Goal: Navigation & Orientation: Find specific page/section

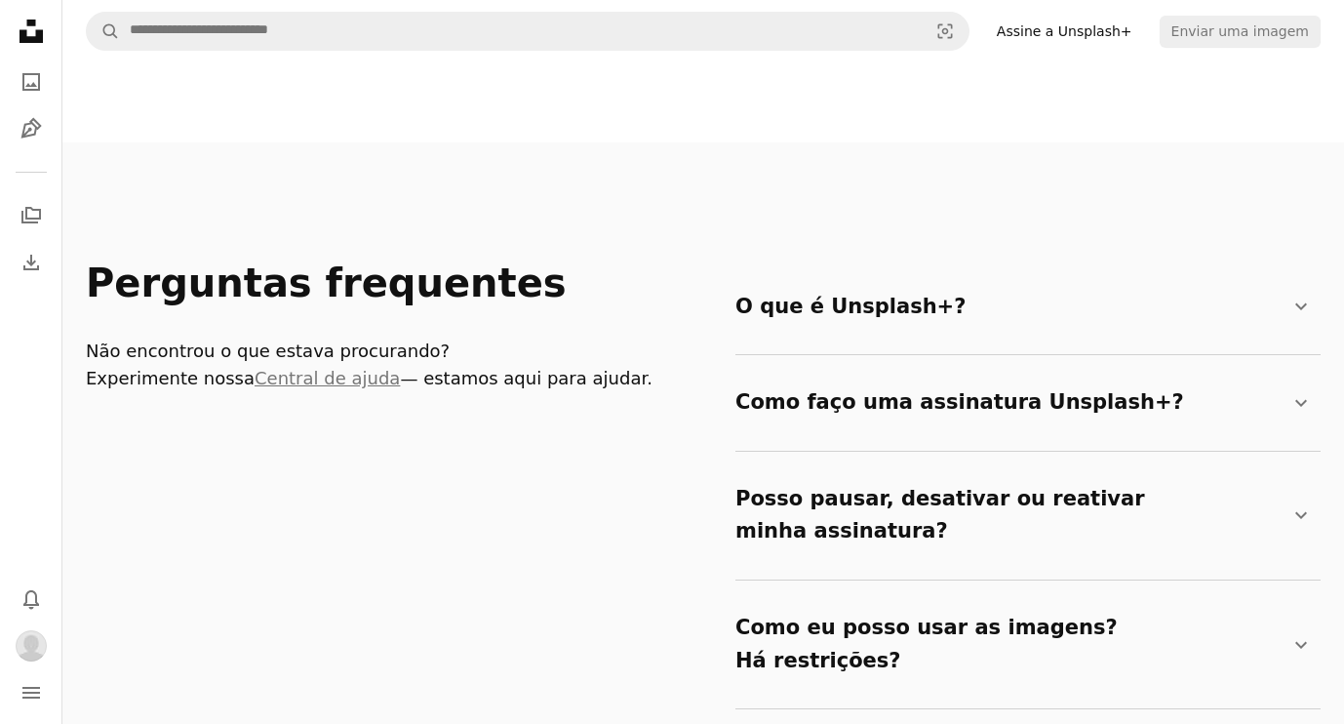
scroll to position [3122, 0]
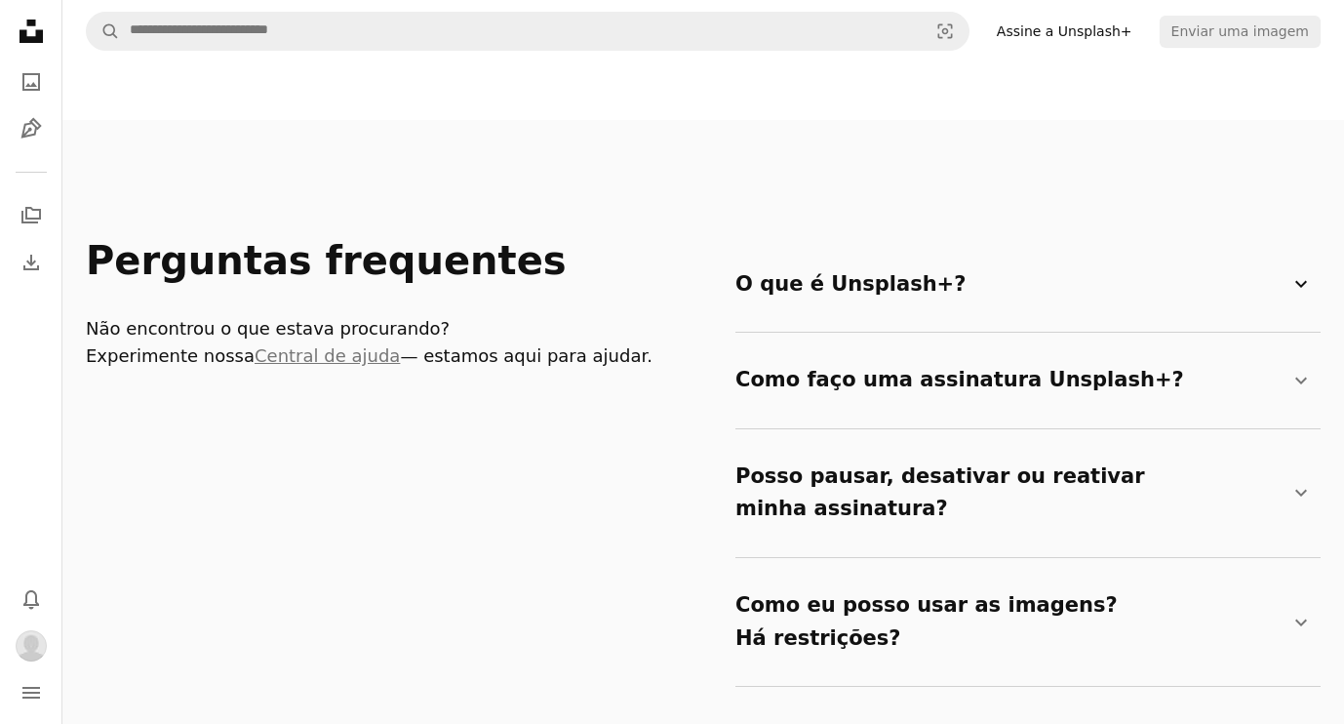
click at [971, 253] on summary "O que é Unsplash+? Chevron down" at bounding box center [1025, 285] width 578 height 64
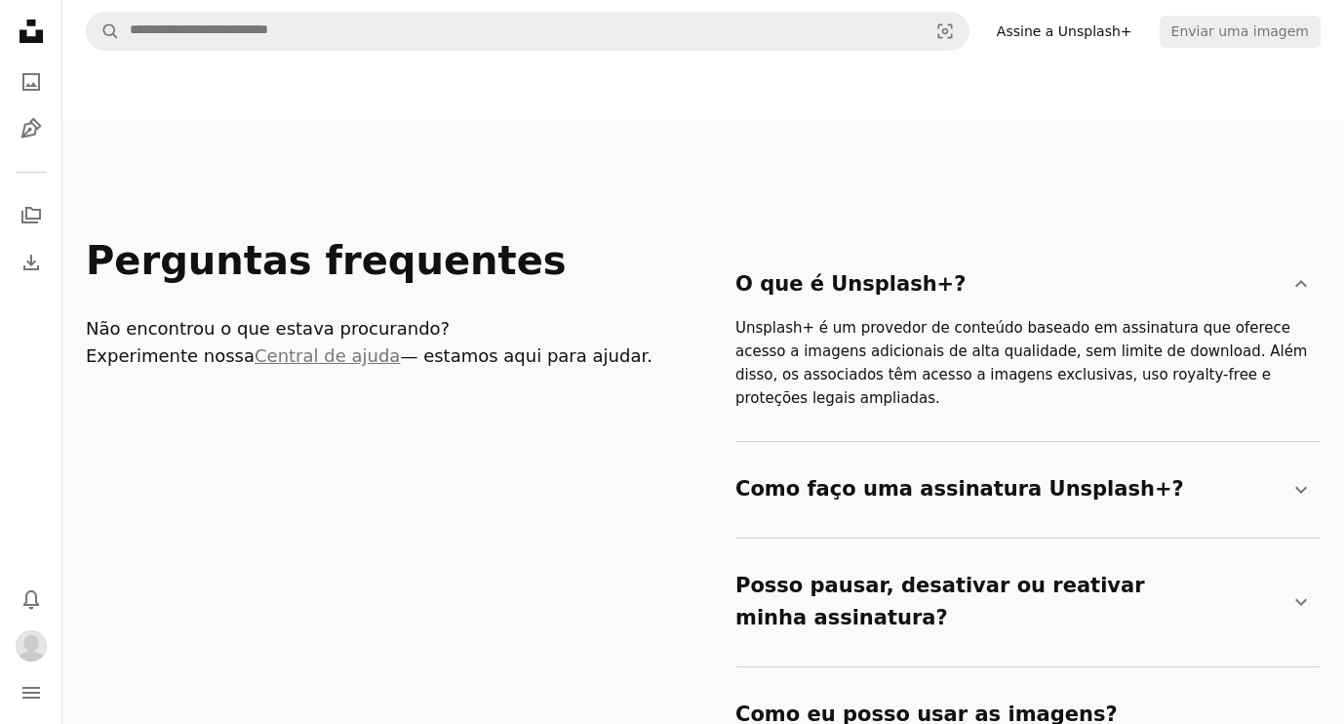
click at [985, 316] on p "Unsplash+ é um provedor de conteúdo baseado em assinatura que oferece acesso a …" at bounding box center [1025, 363] width 578 height 94
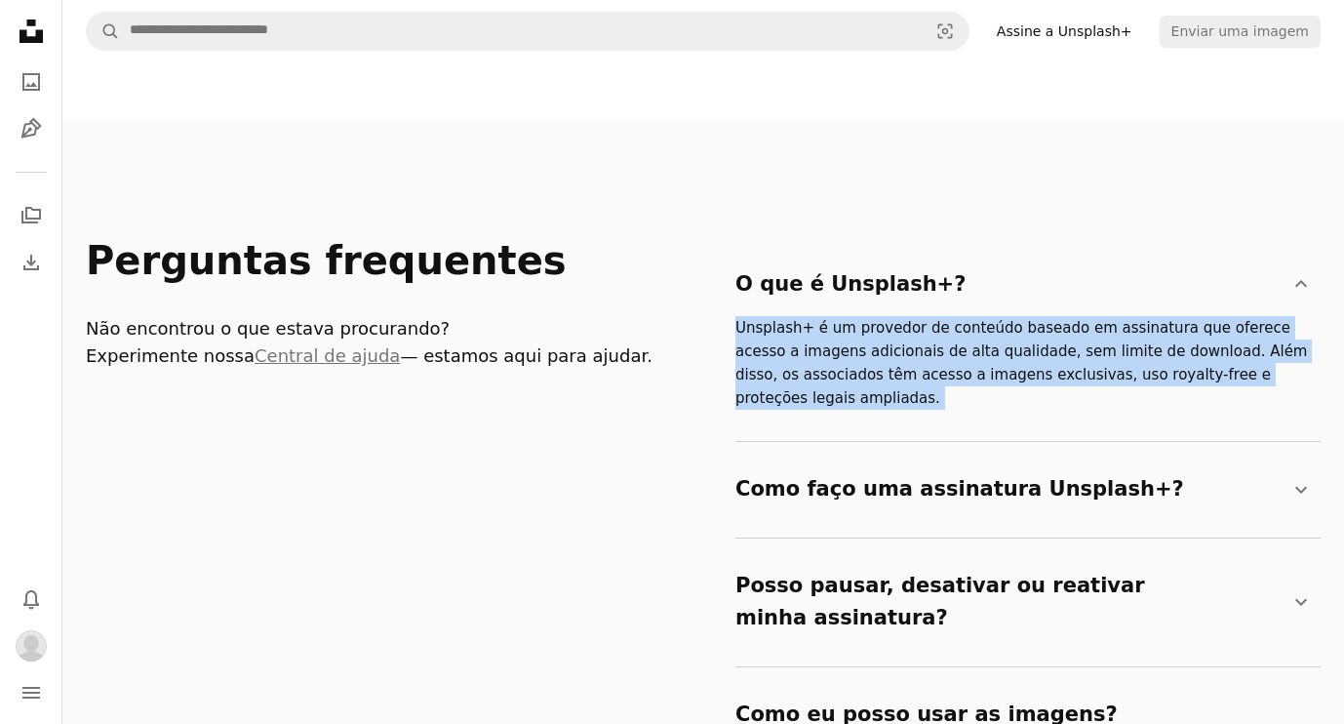
click at [985, 316] on p "Unsplash+ é um provedor de conteúdo baseado em assinatura que oferece acesso a …" at bounding box center [1025, 363] width 578 height 94
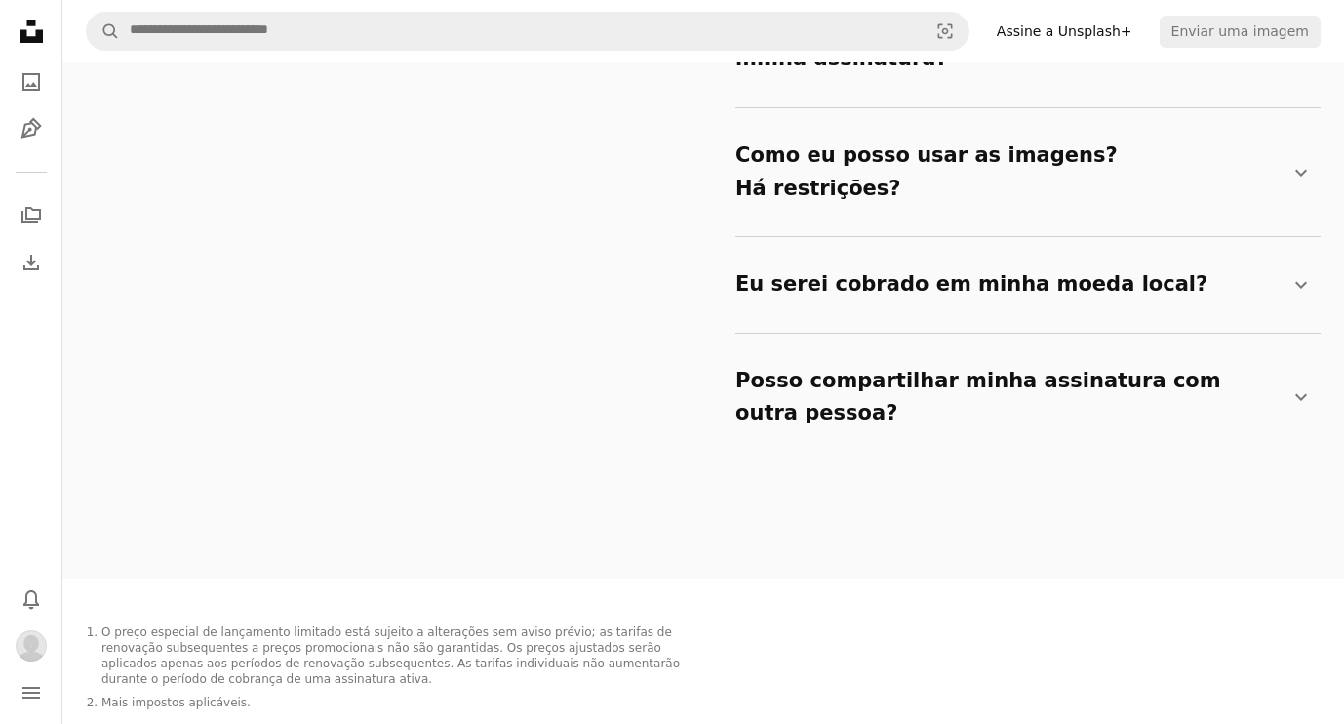
scroll to position [3649, 0]
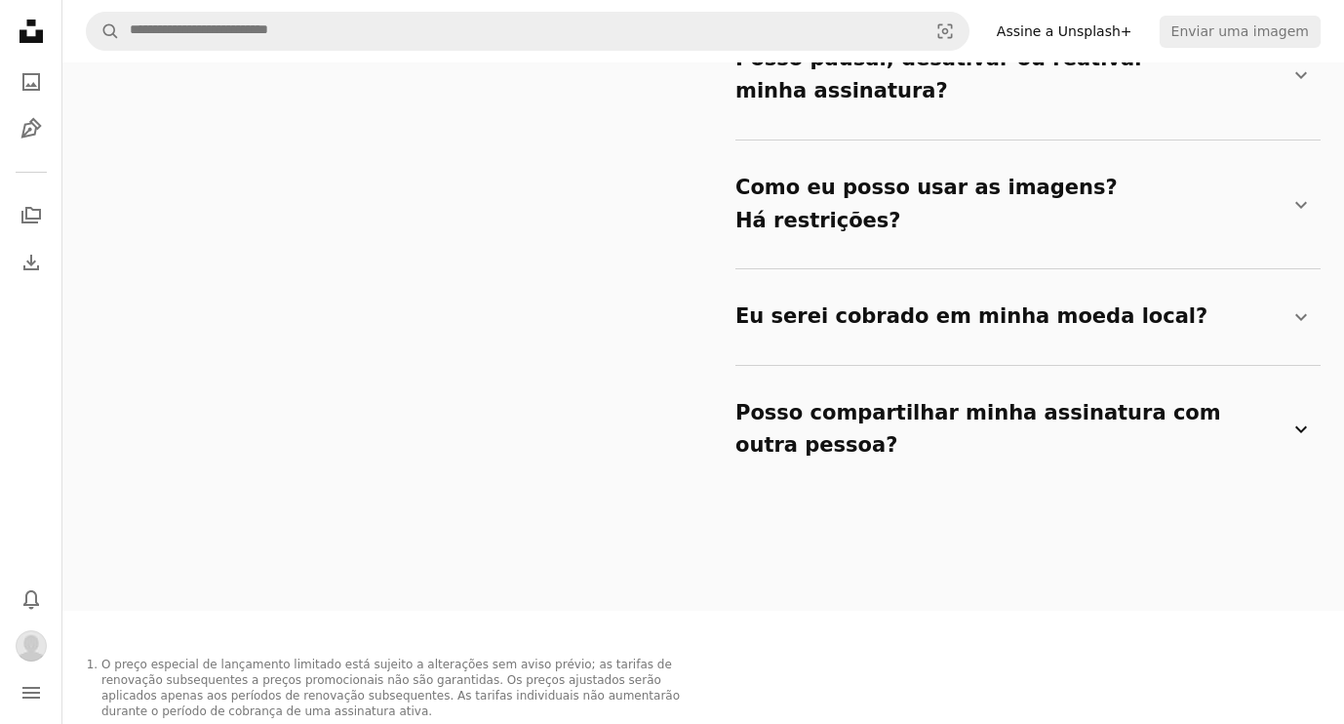
click at [959, 381] on summary "Posso compartilhar minha assinatura com outra pessoa? Chevron down" at bounding box center [1025, 429] width 578 height 97
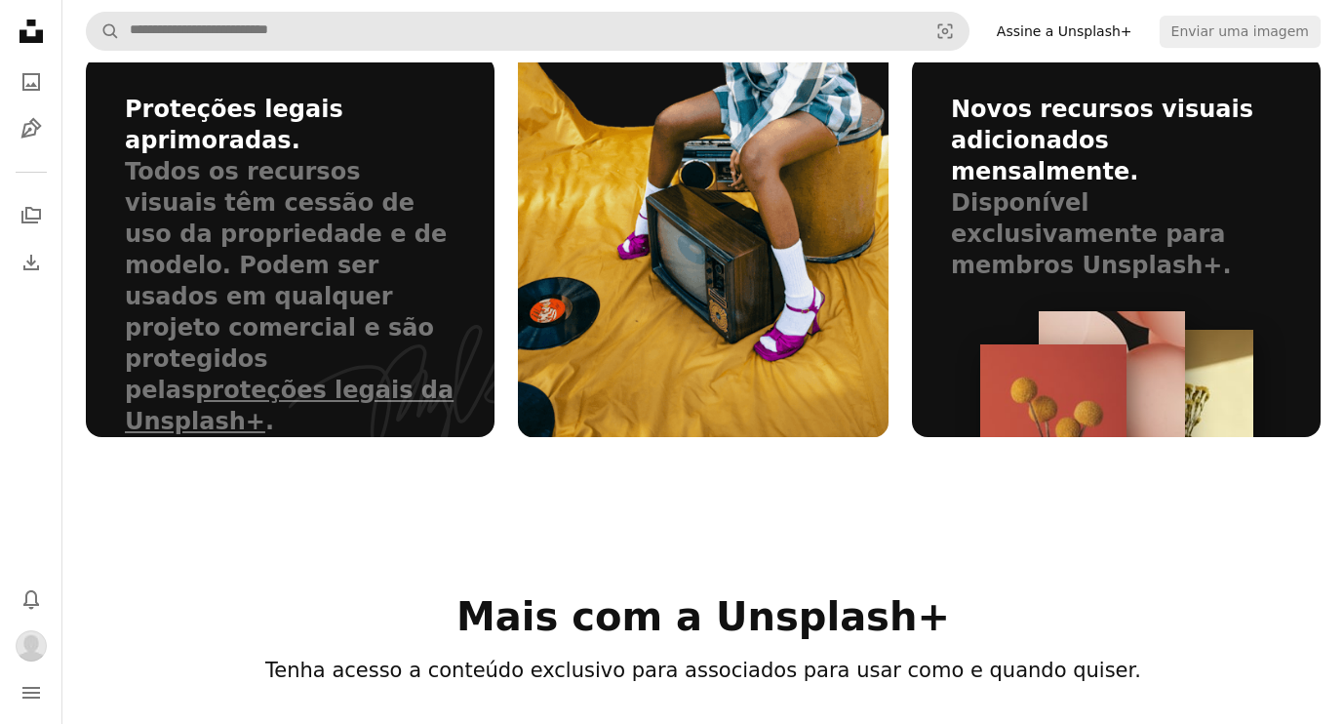
scroll to position [1698, 0]
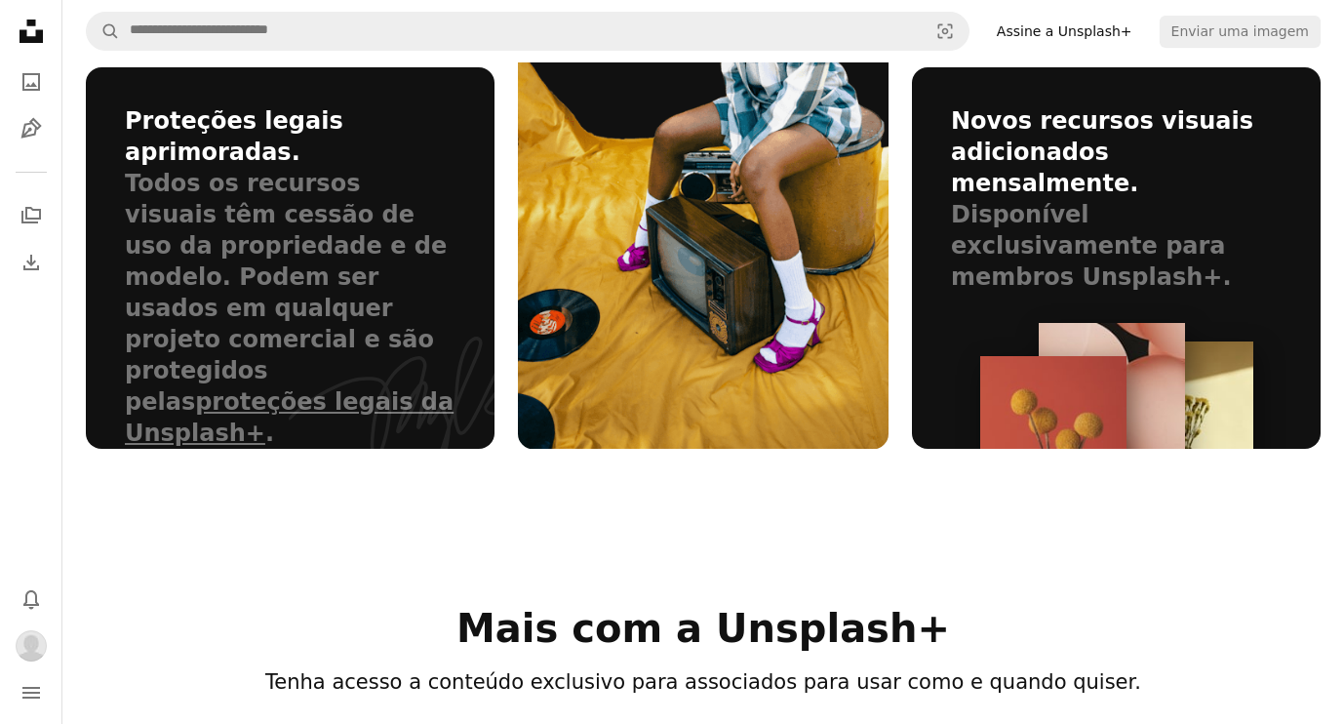
click at [20, 35] on icon at bounding box center [31, 31] width 23 height 23
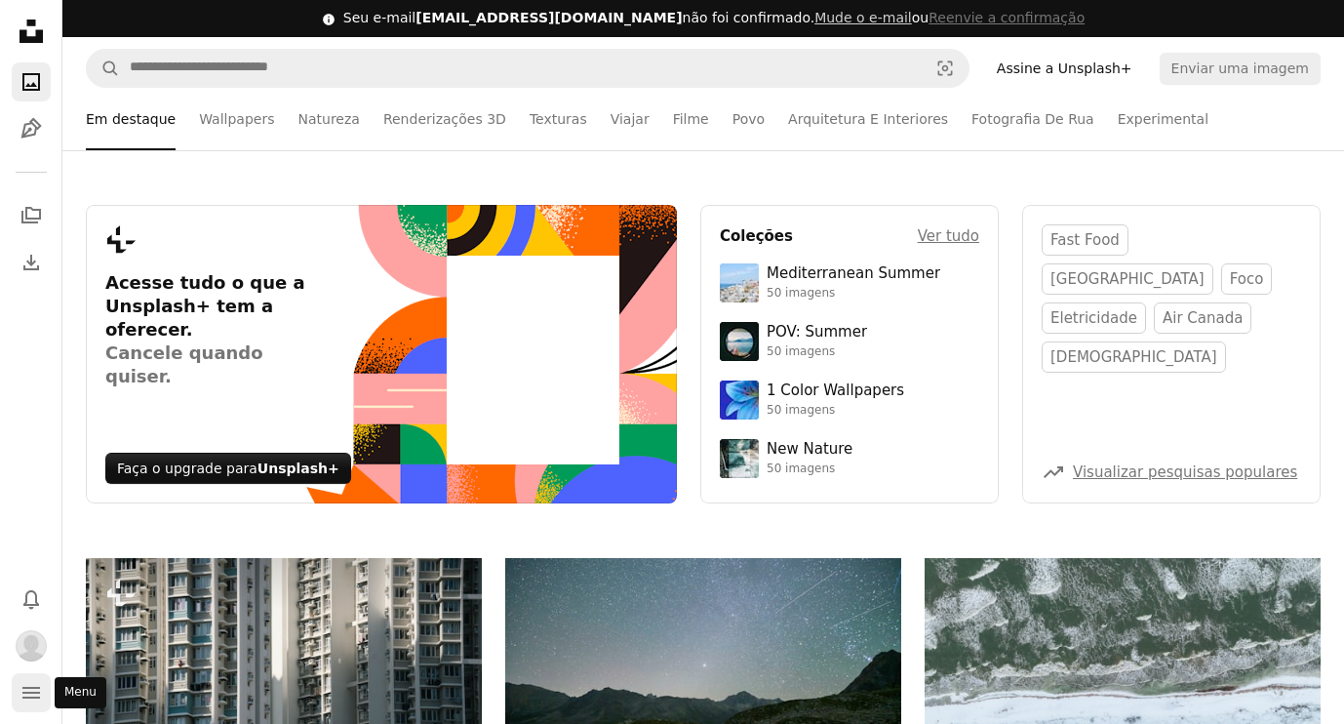
click at [22, 676] on button "navigation menu" at bounding box center [31, 692] width 39 height 39
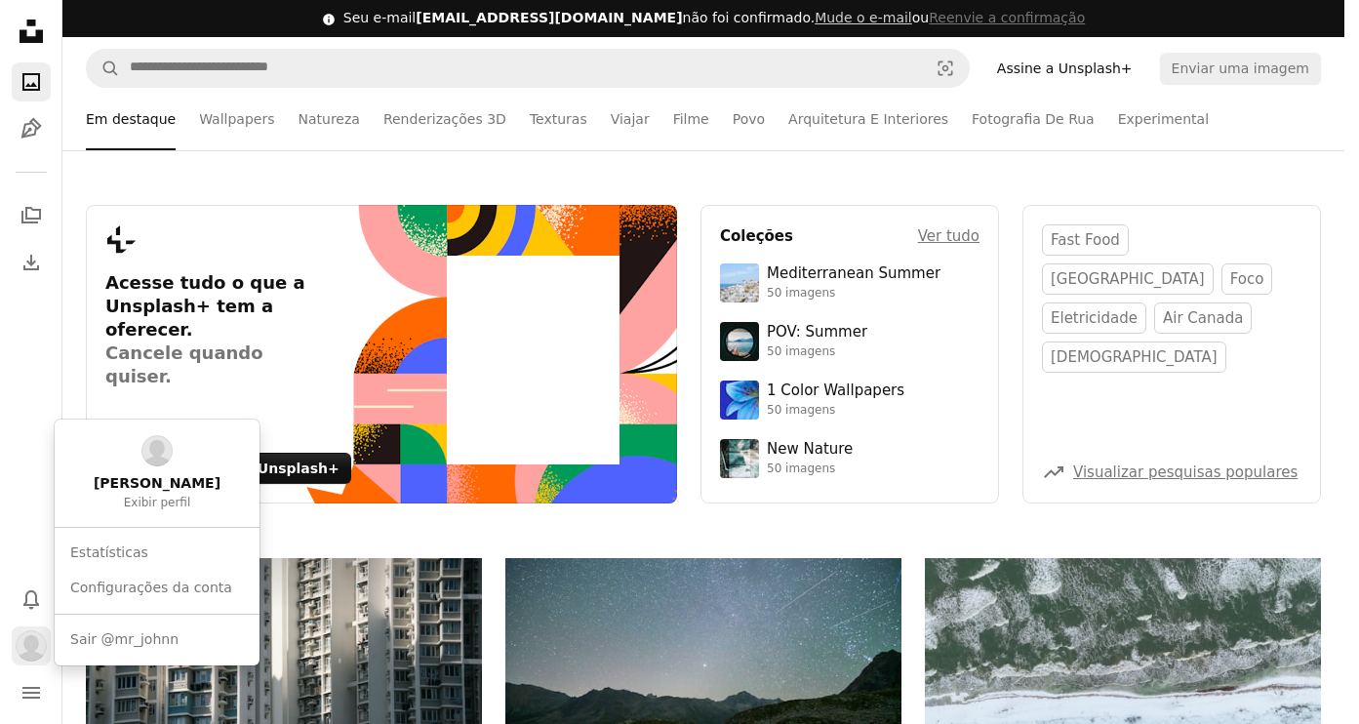
click at [26, 646] on img "Perfil" at bounding box center [31, 645] width 31 height 31
click at [141, 475] on span "[PERSON_NAME]" at bounding box center [157, 484] width 127 height 20
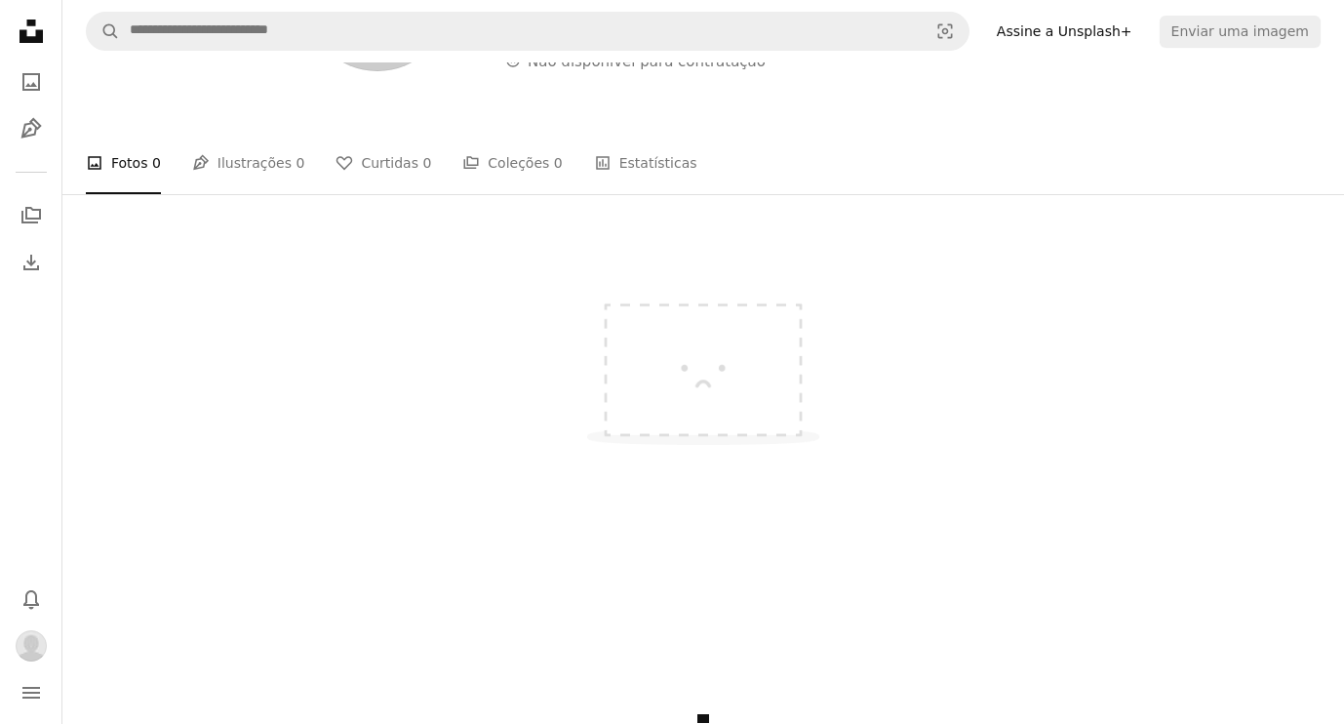
scroll to position [293, 0]
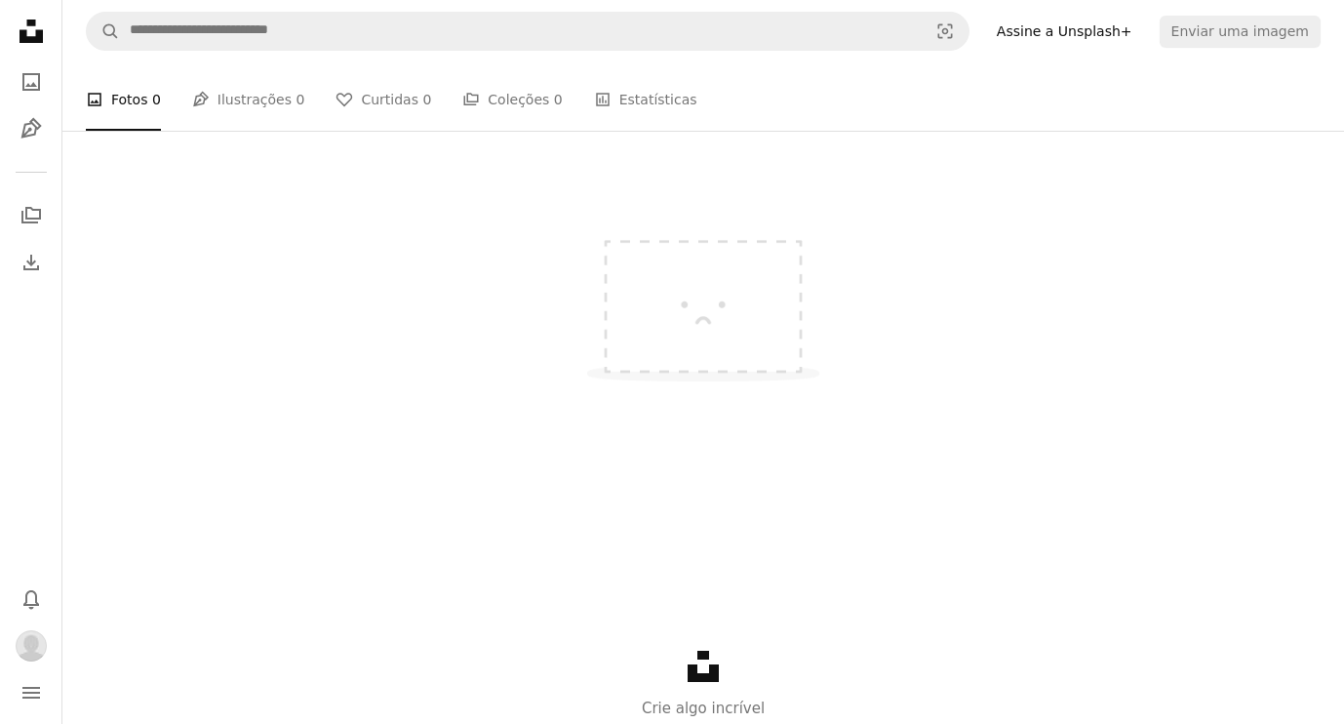
click at [1253, 56] on nav "A magnifying glass Visual search Assine a Unsplash+ Enviar uma imagem" at bounding box center [703, 31] width 1282 height 62
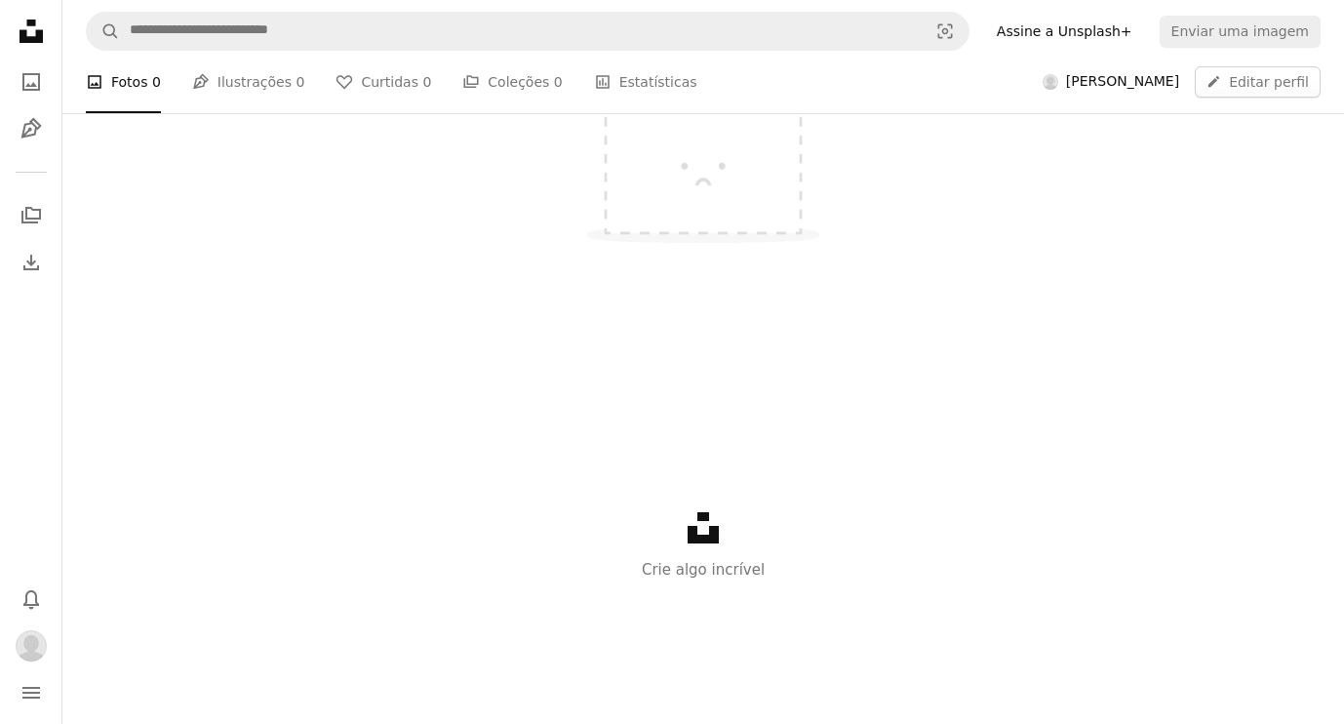
scroll to position [442, 0]
click at [686, 522] on div "Unsplash logo Crie algo incrível" at bounding box center [703, 535] width 1282 height 225
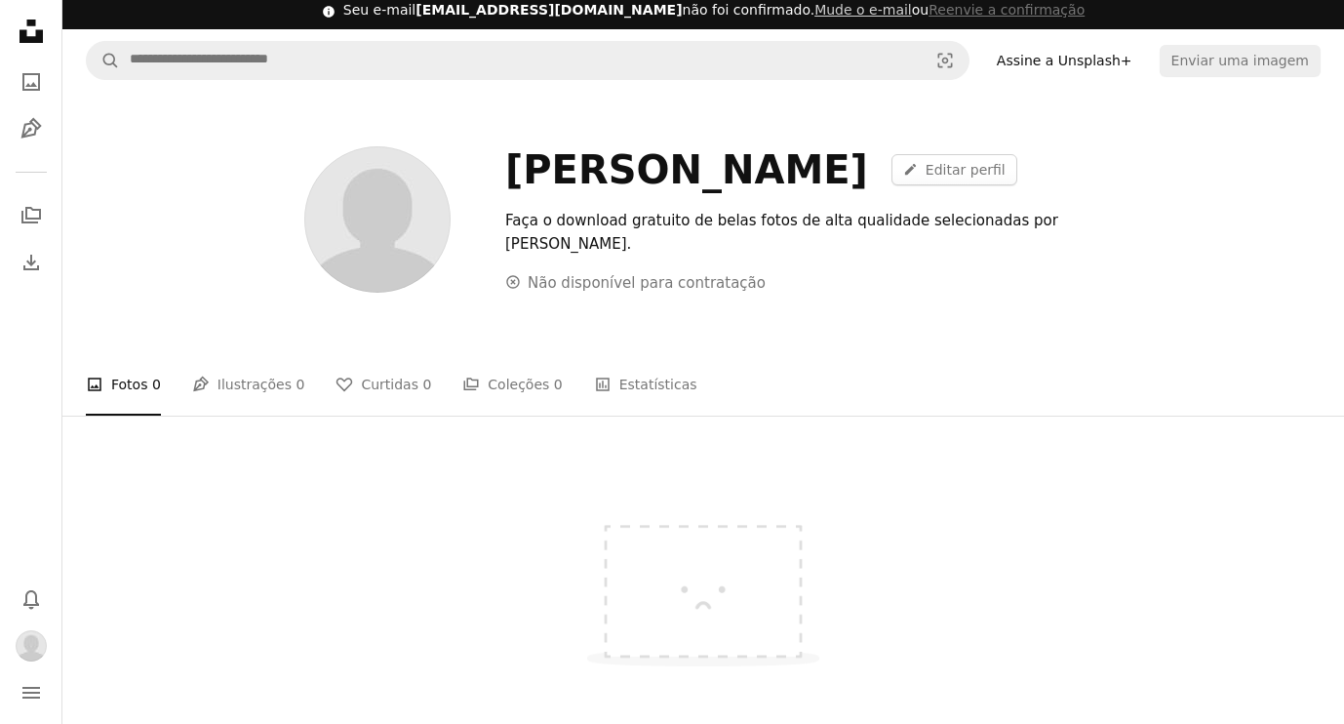
scroll to position [0, 0]
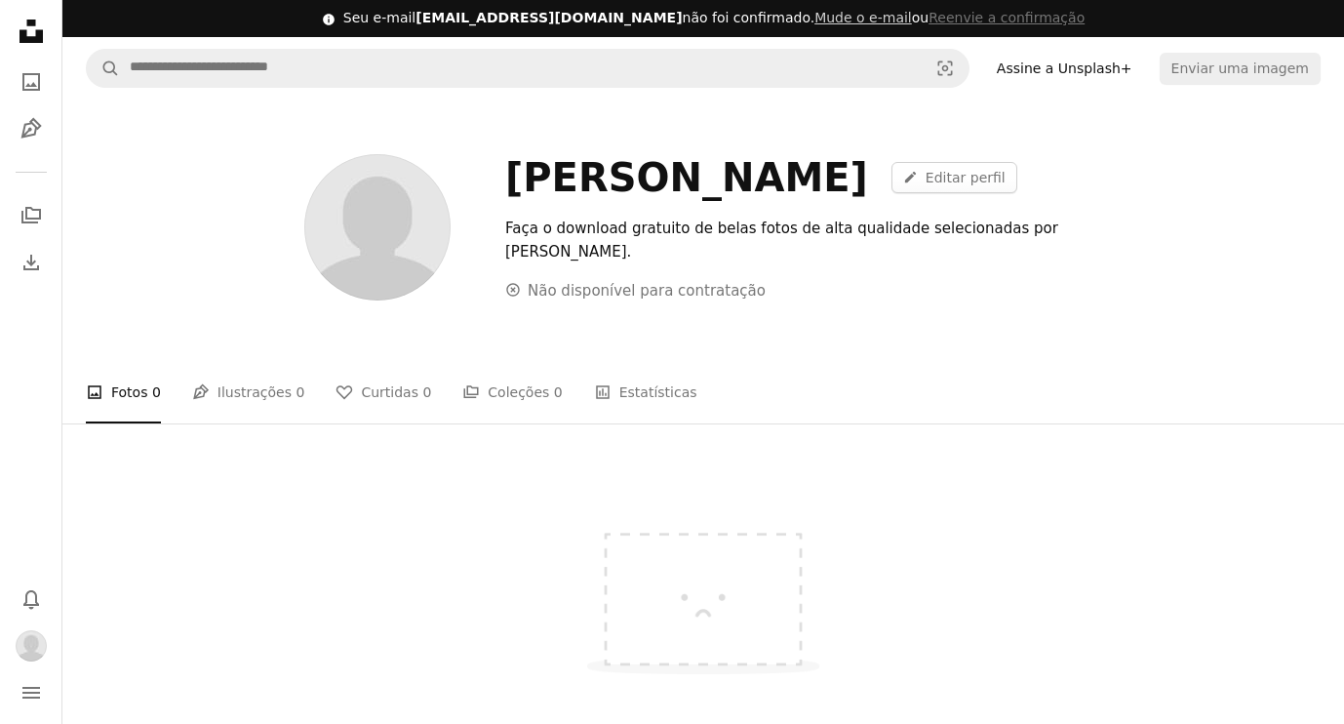
click at [707, 557] on img at bounding box center [703, 588] width 293 height 220
click at [260, 392] on link "Pen Tool Ilustrações 0" at bounding box center [248, 392] width 113 height 62
click at [374, 394] on link "A heart Curtidas 0" at bounding box center [384, 392] width 96 height 62
click at [494, 394] on link "A stack of folders Coleções 0" at bounding box center [512, 392] width 100 height 62
click at [625, 394] on link "Stats Estatísticas" at bounding box center [645, 392] width 103 height 62
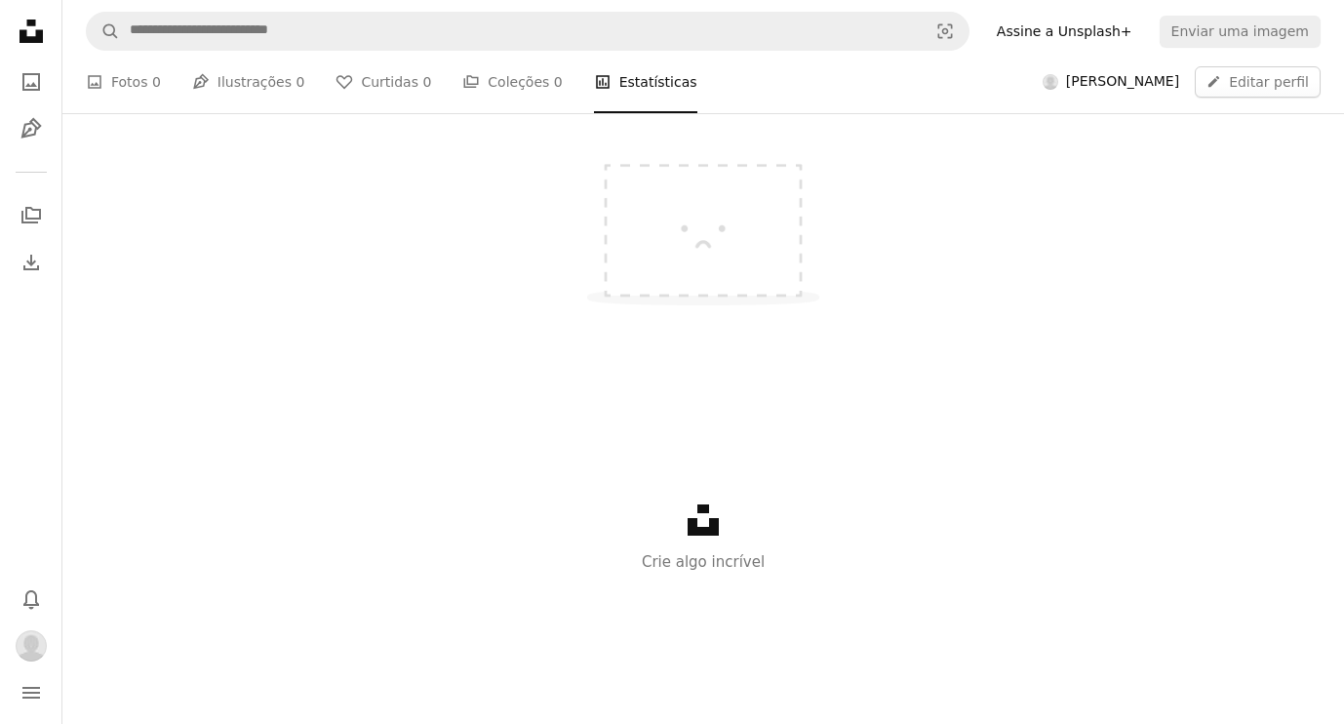
scroll to position [1616, 0]
